Goal: Transaction & Acquisition: Purchase product/service

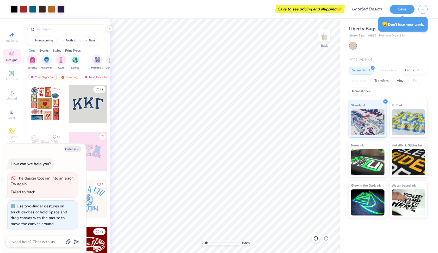
click at [430, 29] on div "Liberty Bags Large Canvas Tote Liberty Bags # 8866 Minimum Order: 12 + Print Ty…" at bounding box center [389, 118] width 98 height 199
click at [408, 9] on button "Save" at bounding box center [402, 8] width 25 height 9
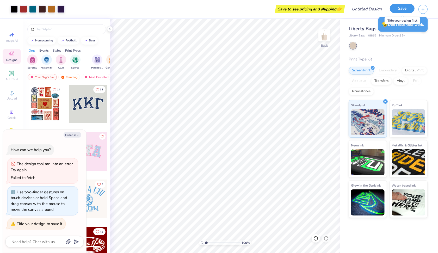
click at [402, 12] on button "Save" at bounding box center [402, 8] width 25 height 9
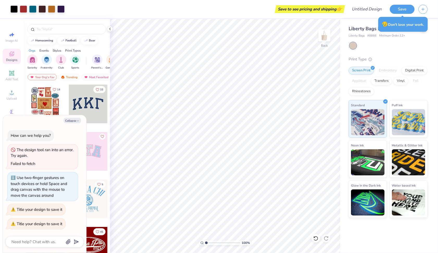
type textarea "x"
click at [375, 9] on input "Design Title" at bounding box center [360, 9] width 51 height 10
type input "S"
type textarea "x"
type input "Sy"
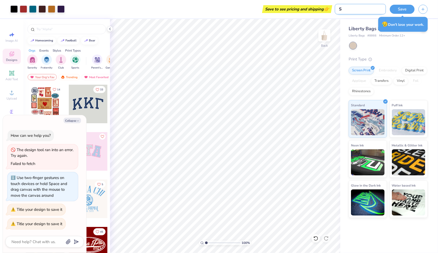
type textarea "x"
type input "Sym"
type textarea "x"
type input "Symp"
type textarea "x"
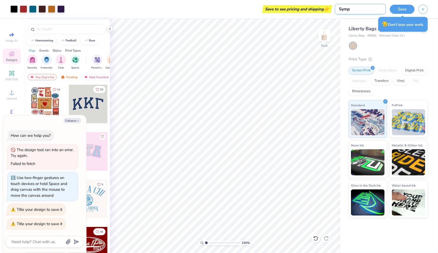
type input "Symph"
type textarea "x"
type input "Sympho"
type textarea "x"
type input "Symphon"
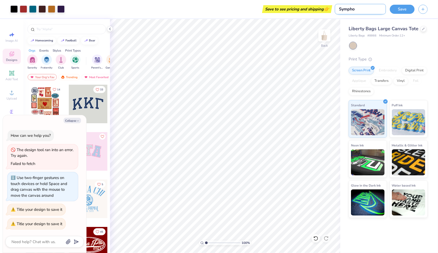
type textarea "x"
type input "Symphony"
type textarea "x"
type input "Symphony"
click at [409, 4] on button "Save" at bounding box center [402, 8] width 25 height 9
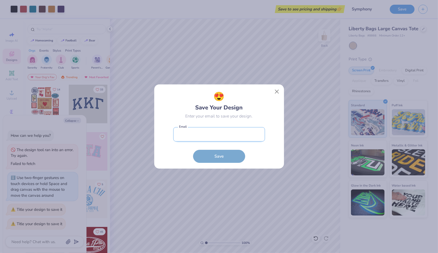
click at [227, 133] on input "email" at bounding box center [219, 134] width 92 height 14
type input "graguo@iu.edu"
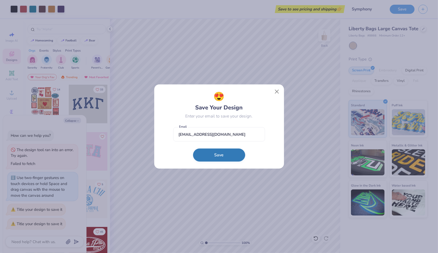
click at [224, 151] on button "Save" at bounding box center [219, 155] width 52 height 13
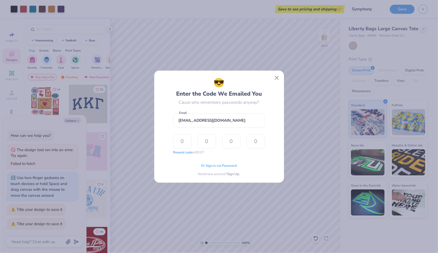
type input "6"
type input "2"
type input "6"
type input "7"
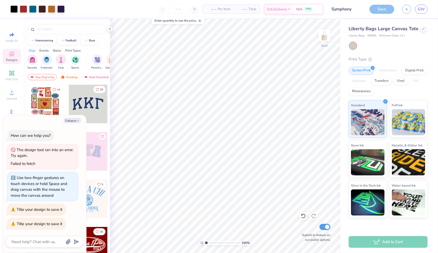
click at [362, 242] on div "Add to Cart" at bounding box center [388, 242] width 79 height 12
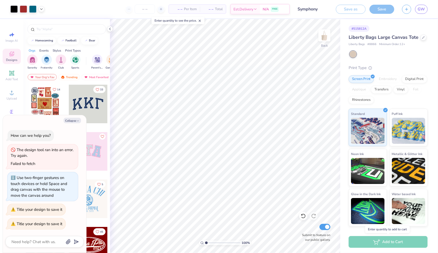
type textarea "x"
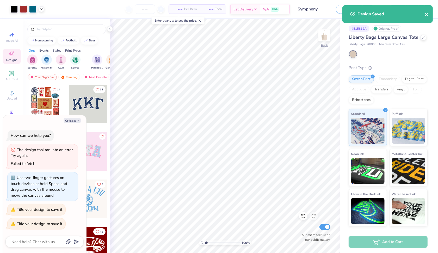
click at [426, 16] on icon "close" at bounding box center [427, 14] width 4 height 4
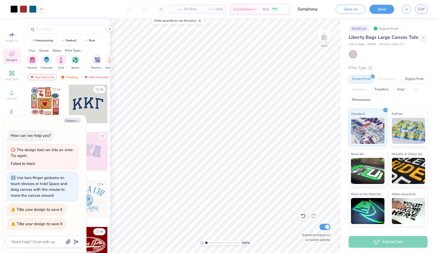
click at [180, 11] on span "– –" at bounding box center [177, 9] width 10 height 5
click at [211, 10] on span "– –" at bounding box center [208, 9] width 10 height 5
click at [152, 14] on div "– – Per Item – – Total Est. Delivery N/A FREE" at bounding box center [169, 9] width 242 height 18
click at [146, 10] on input "number" at bounding box center [145, 8] width 20 height 9
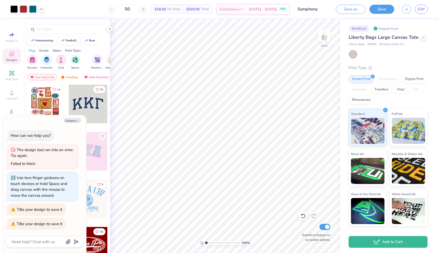
type input "50"
click at [5, 96] on div "Upload" at bounding box center [12, 94] width 18 height 15
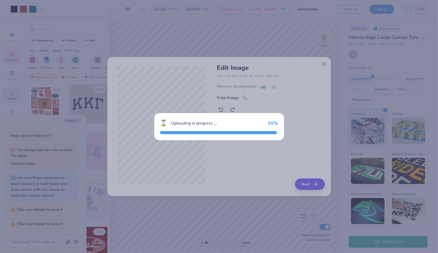
click at [214, 191] on div "⌛ Uploading in progress ... 99 %" at bounding box center [219, 126] width 438 height 253
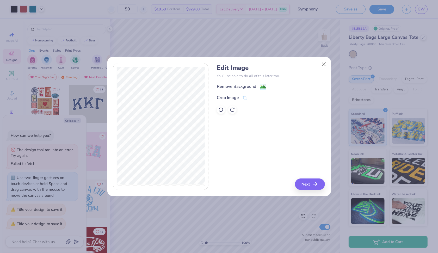
click at [302, 191] on div "Edit Image You’ll be able to do all of this later too. Remove Background Crop I…" at bounding box center [219, 129] width 224 height 133
click at [307, 184] on button "Next" at bounding box center [311, 184] width 30 height 11
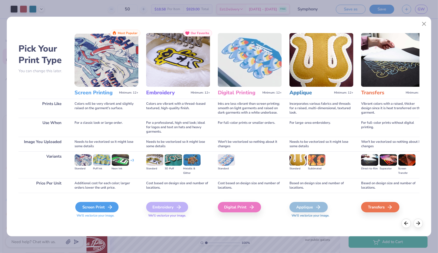
click at [99, 204] on div "Screen Print" at bounding box center [96, 207] width 43 height 10
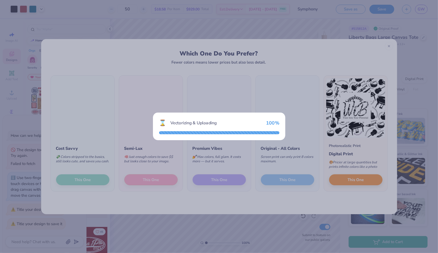
type textarea "x"
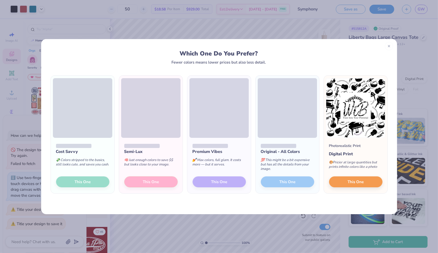
click at [80, 180] on div "Cost Savvy 💸 Colors stripped to the basics, still looks cute, and saves you cas…" at bounding box center [83, 166] width 64 height 56
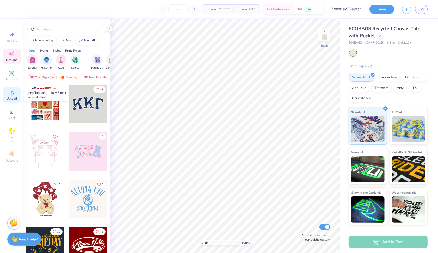
click at [10, 99] on span "Upload" at bounding box center [12, 98] width 10 height 4
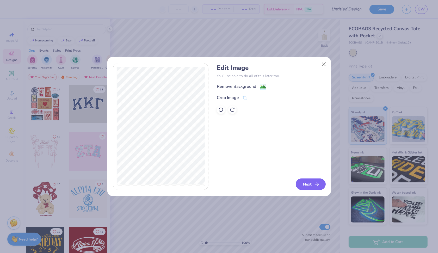
click at [309, 183] on button "Next" at bounding box center [311, 184] width 30 height 11
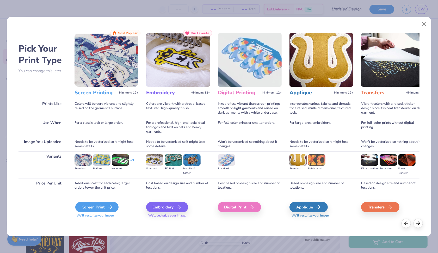
click at [90, 209] on div "Screen Print" at bounding box center [96, 207] width 43 height 10
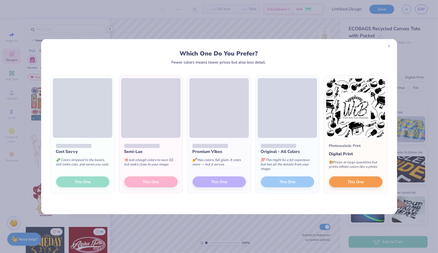
click at [80, 187] on div "Cost Savvy 💸 Colors stripped to the basics, still looks cute, and saves you cas…" at bounding box center [83, 166] width 64 height 56
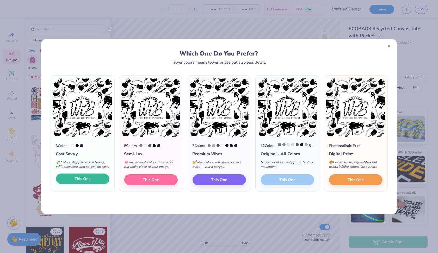
click at [83, 185] on button "This One" at bounding box center [82, 179] width 53 height 11
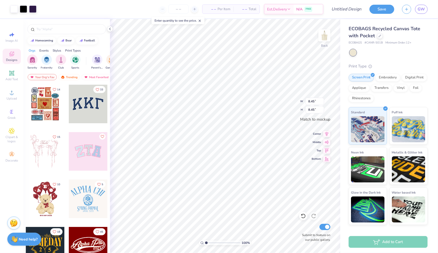
click at [13, 58] on span "Designs" at bounding box center [11, 60] width 11 height 4
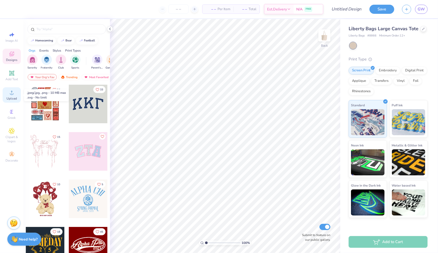
click at [8, 99] on span "Upload" at bounding box center [12, 98] width 10 height 4
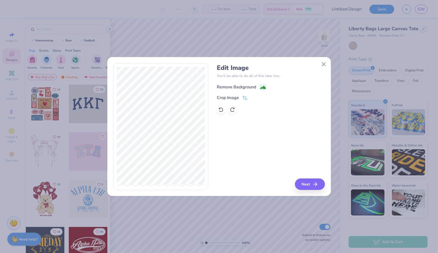
click at [265, 85] on image at bounding box center [263, 88] width 6 height 6
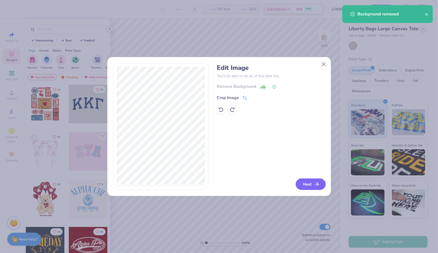
click at [309, 182] on button "Next" at bounding box center [311, 184] width 30 height 11
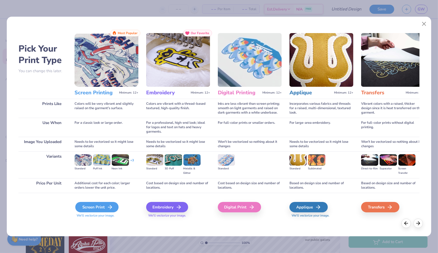
click at [101, 209] on div "Screen Print" at bounding box center [96, 207] width 43 height 10
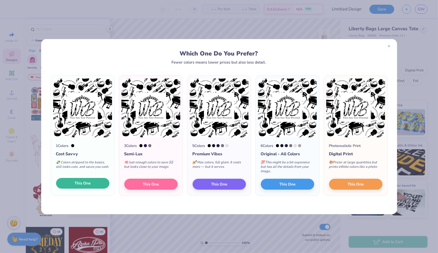
click at [86, 184] on span "This One" at bounding box center [83, 183] width 16 height 6
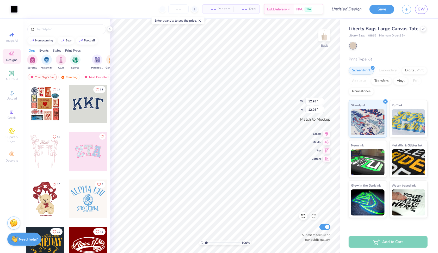
click at [289, 101] on div "100 % Back W 12.93 12.93 " H 12.93 12.93 " Match to [GEOGRAPHIC_DATA] Middle To…" at bounding box center [225, 136] width 230 height 234
click at [176, 9] on input "number" at bounding box center [178, 8] width 20 height 9
type input "50"
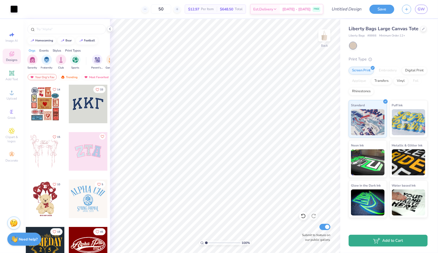
click at [405, 240] on button "Add to Cart" at bounding box center [388, 241] width 79 height 12
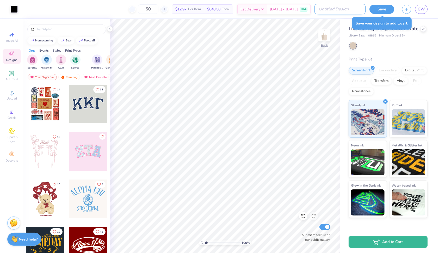
click at [352, 12] on input "Design Title" at bounding box center [340, 9] width 51 height 10
type input "SymphonyBW"
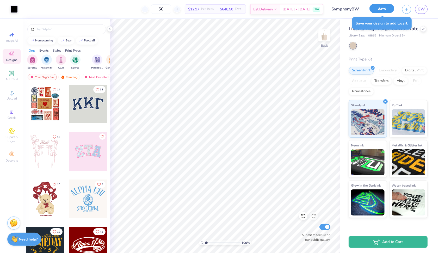
click at [382, 8] on button "Save" at bounding box center [382, 8] width 25 height 9
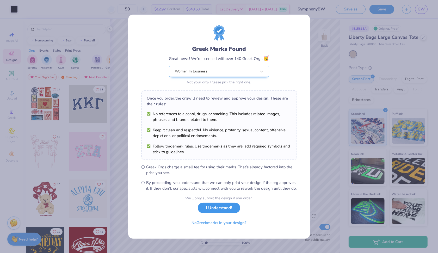
click at [230, 213] on button "I Understand!" at bounding box center [219, 208] width 42 height 11
